Goal: Navigation & Orientation: Find specific page/section

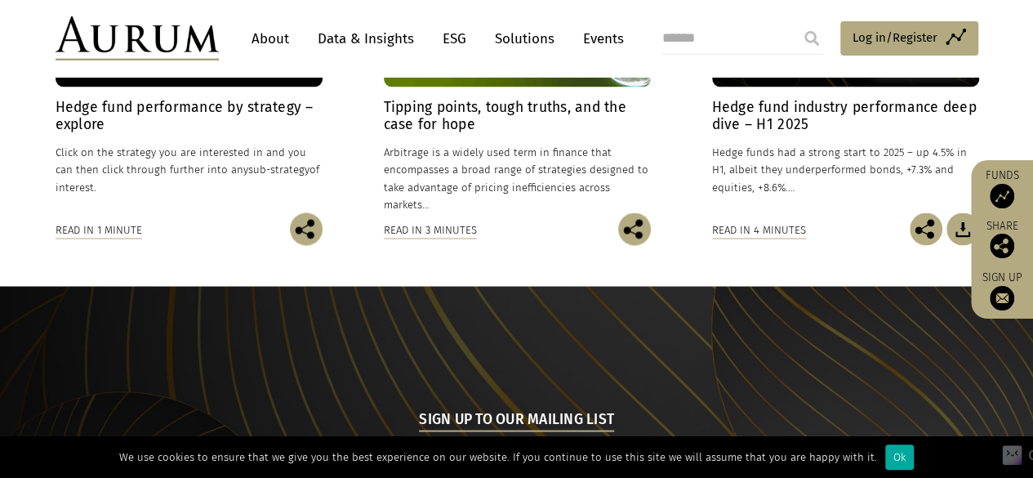
scroll to position [1366, 0]
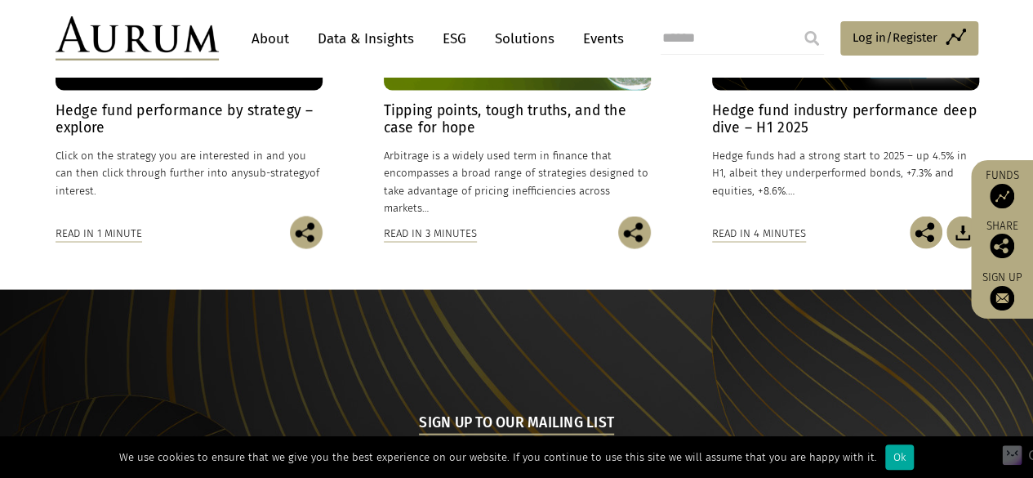
click at [271, 36] on link "About" at bounding box center [270, 39] width 54 height 30
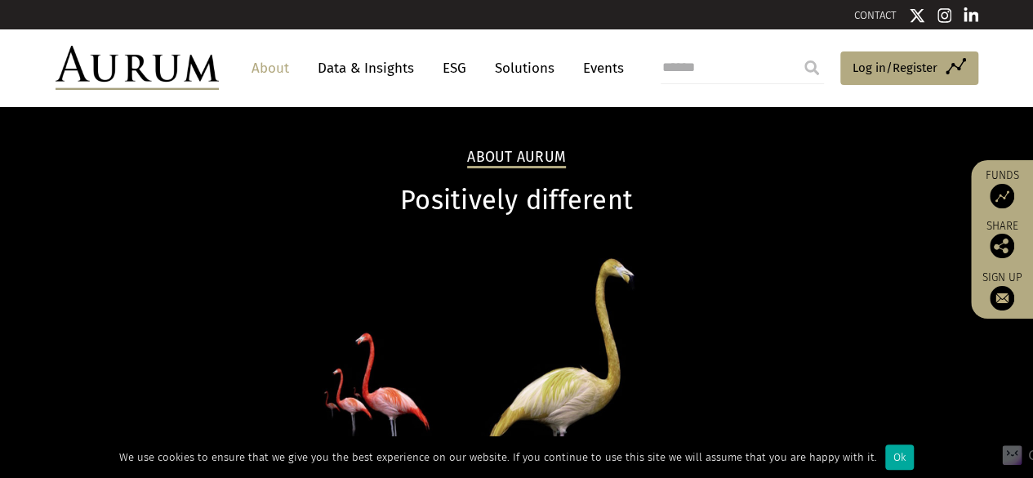
click at [527, 64] on link "Solutions" at bounding box center [525, 68] width 76 height 30
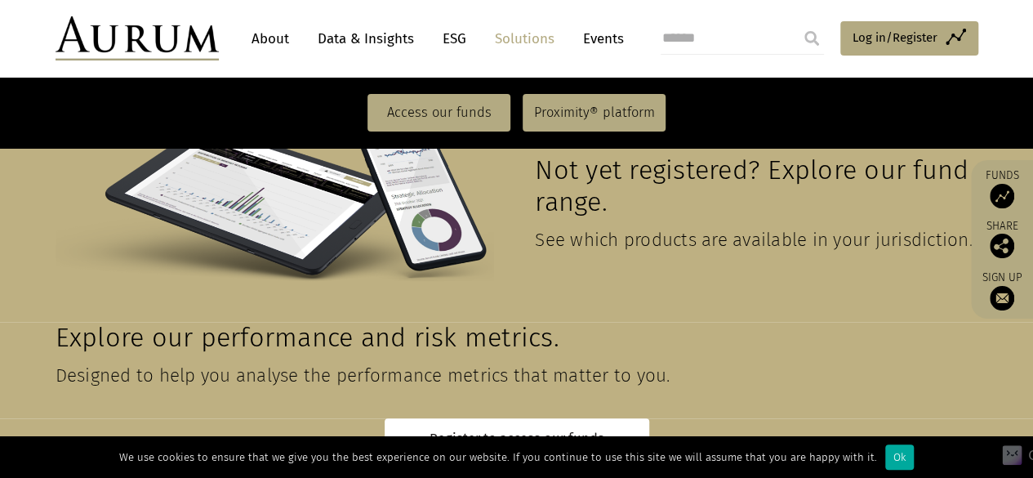
scroll to position [3848, 0]
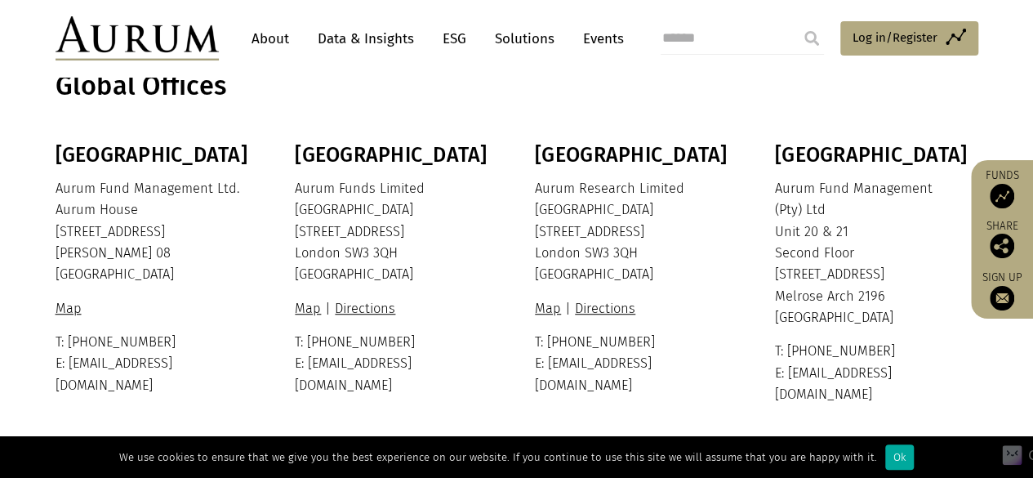
scroll to position [420, 0]
